Goal: Find specific page/section: Find specific page/section

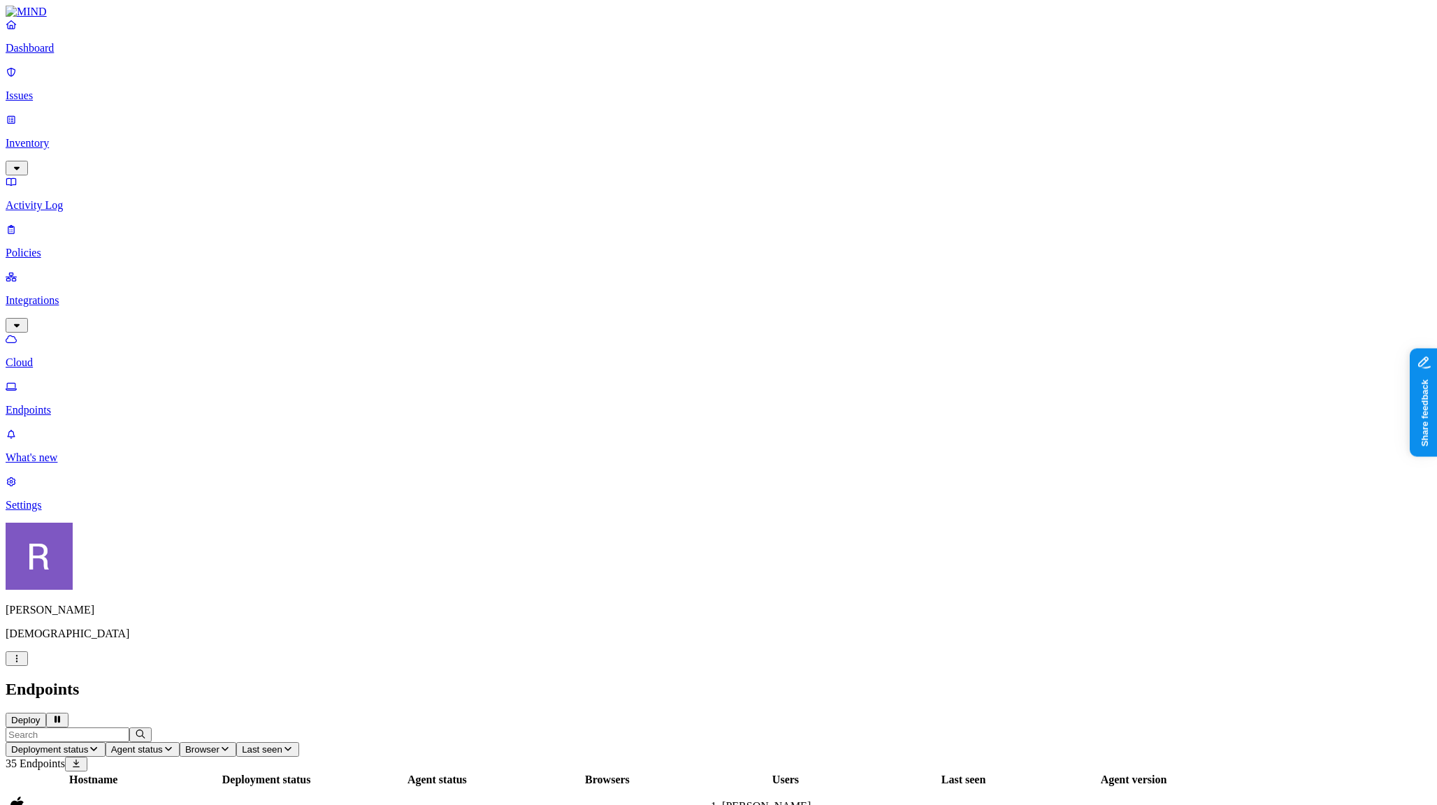
click at [62, 247] on p "Policies" at bounding box center [718, 253] width 1425 height 13
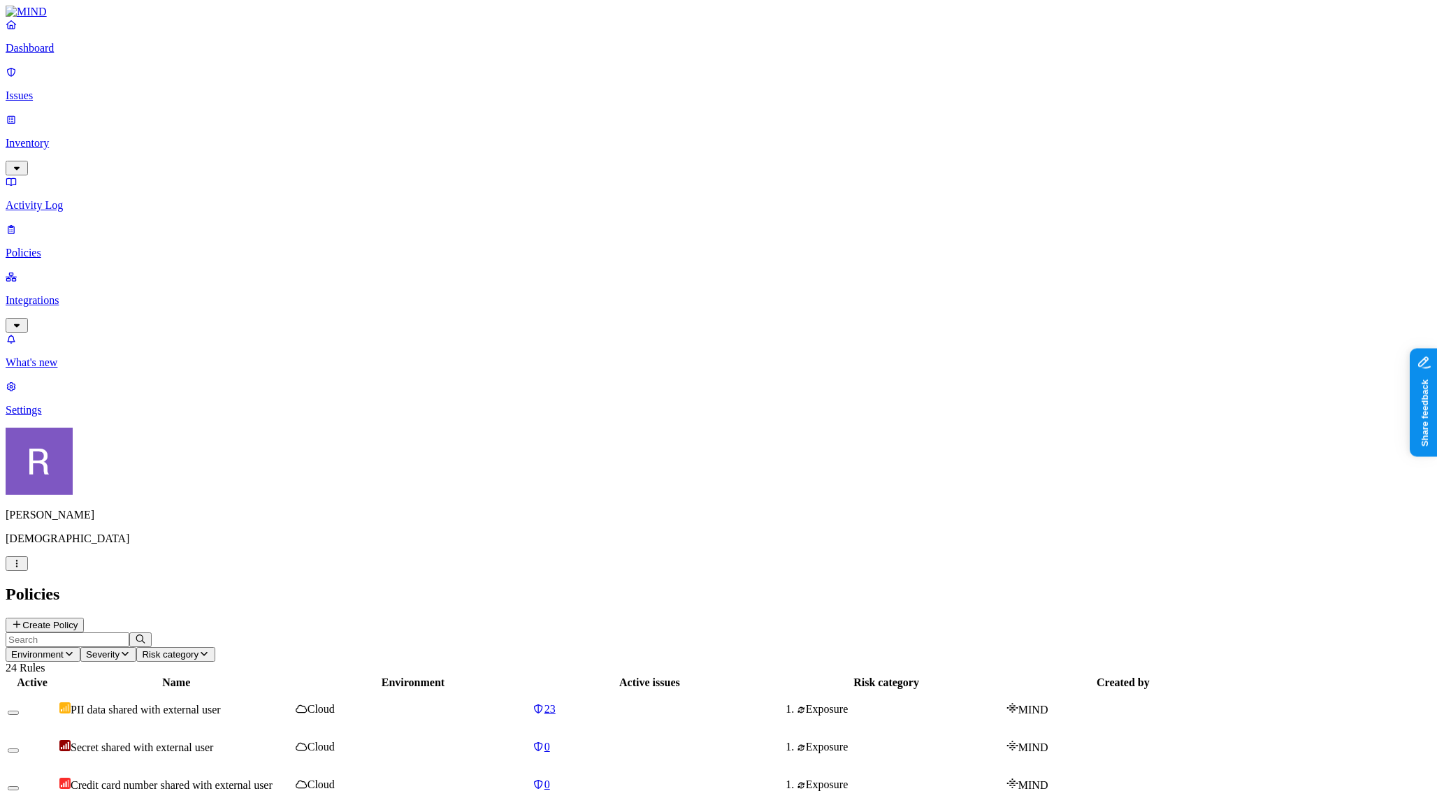
click at [84, 618] on button "Create Policy" at bounding box center [45, 625] width 78 height 15
click at [68, 54] on link "Dashboard" at bounding box center [718, 36] width 1425 height 36
